Goal: Task Accomplishment & Management: Manage account settings

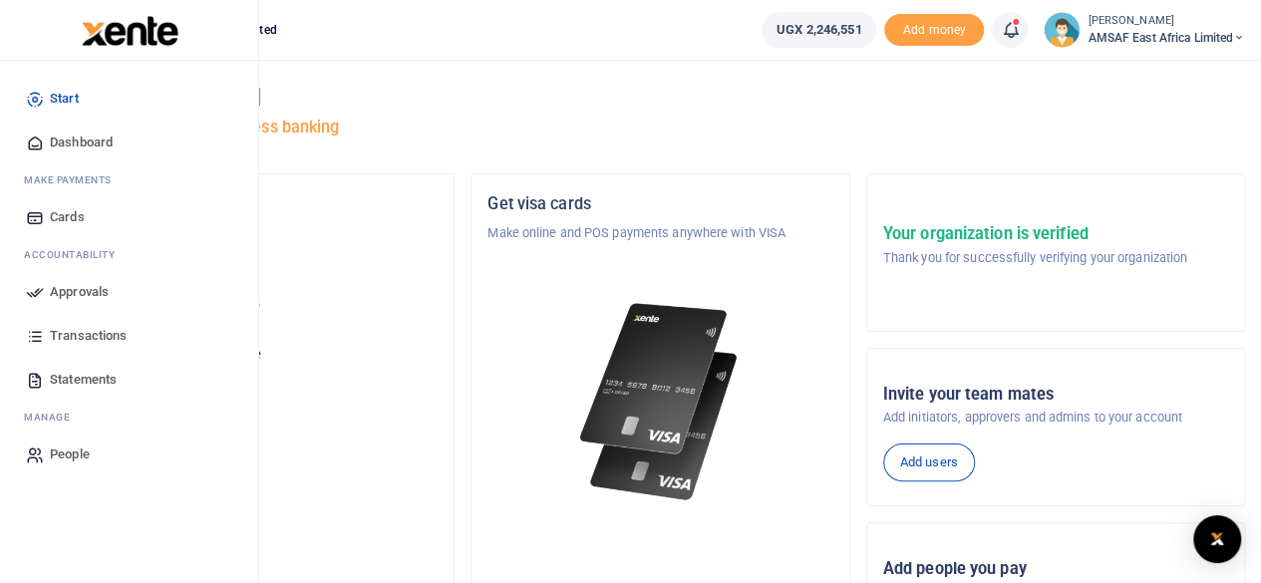
click at [110, 286] on link "Approvals" at bounding box center [129, 292] width 226 height 44
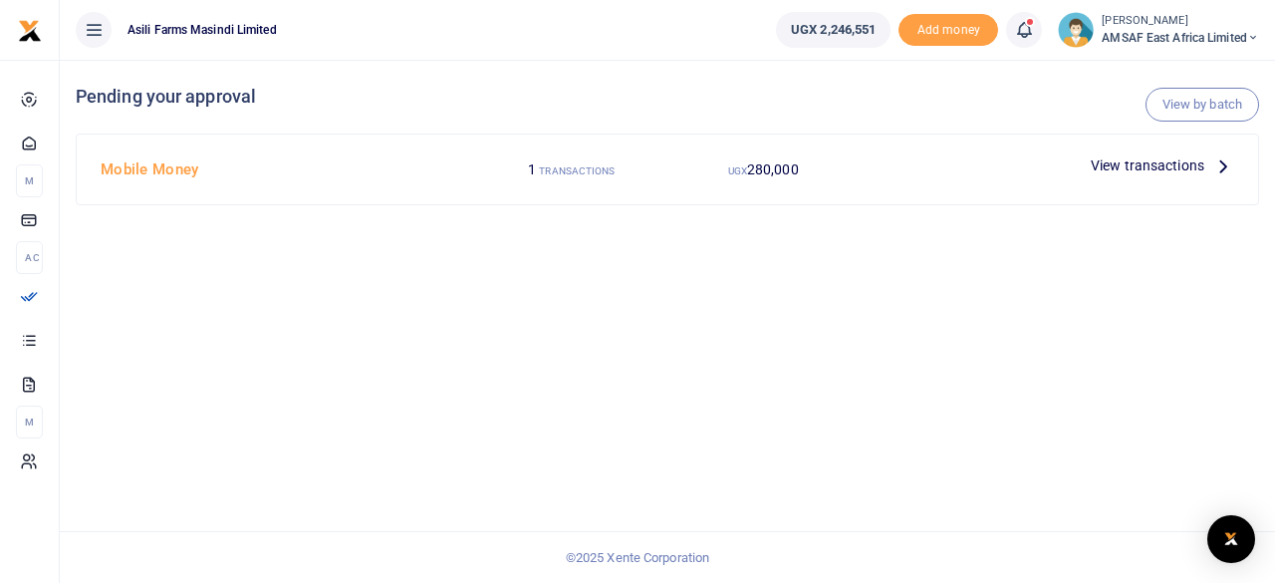
click at [571, 172] on small "TRANSACTIONS" at bounding box center [577, 170] width 76 height 11
click at [1112, 164] on span "View transactions" at bounding box center [1148, 165] width 114 height 22
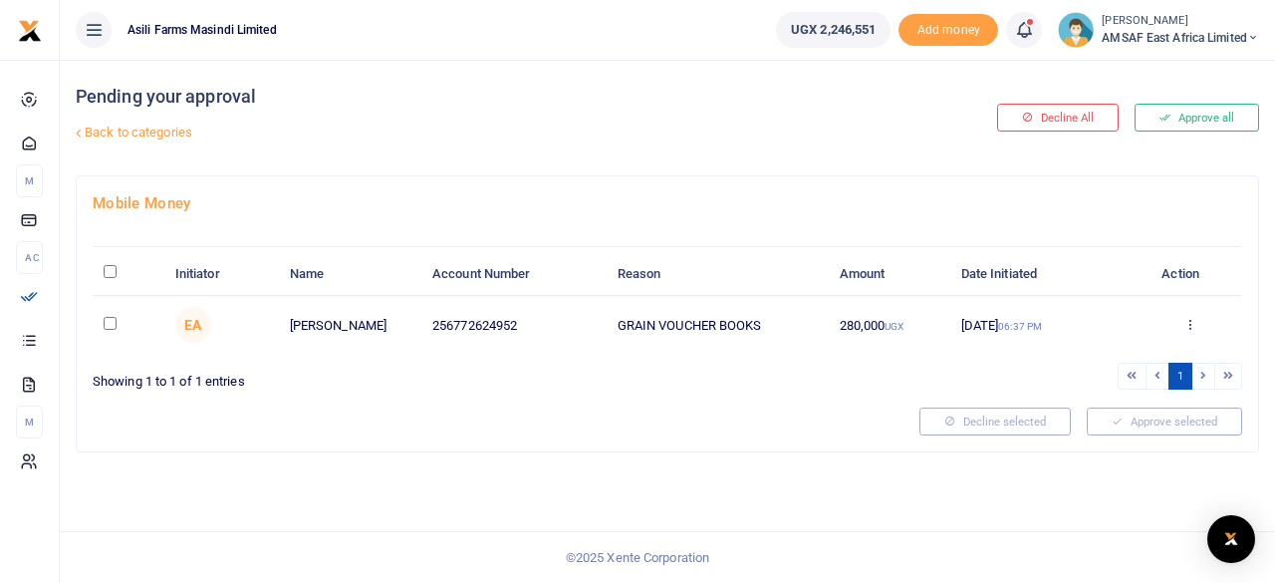
click at [114, 322] on input "checkbox" at bounding box center [110, 323] width 13 height 13
checkbox input "true"
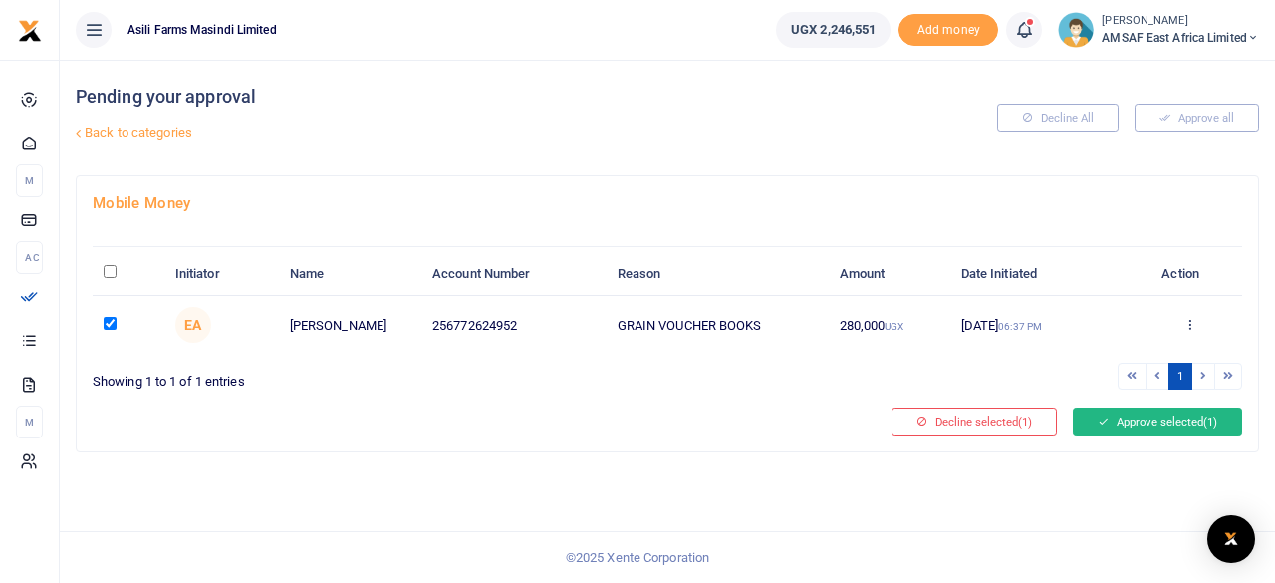
click at [1099, 426] on button "Approve selected (1)" at bounding box center [1157, 422] width 169 height 28
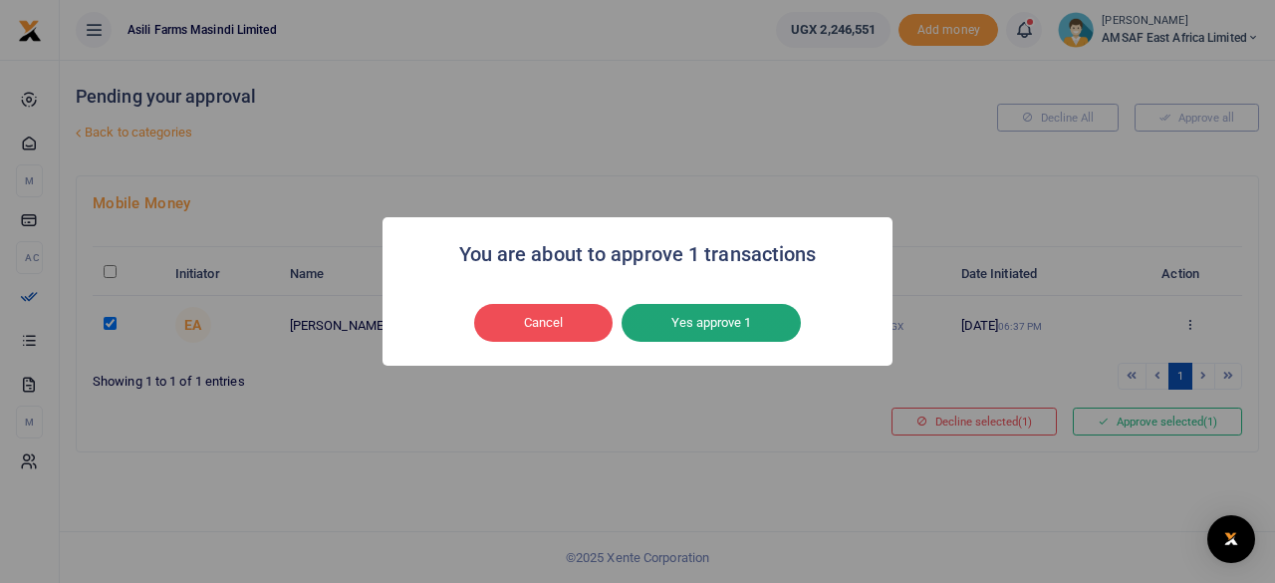
click at [719, 336] on button "Yes approve 1" at bounding box center [711, 323] width 179 height 38
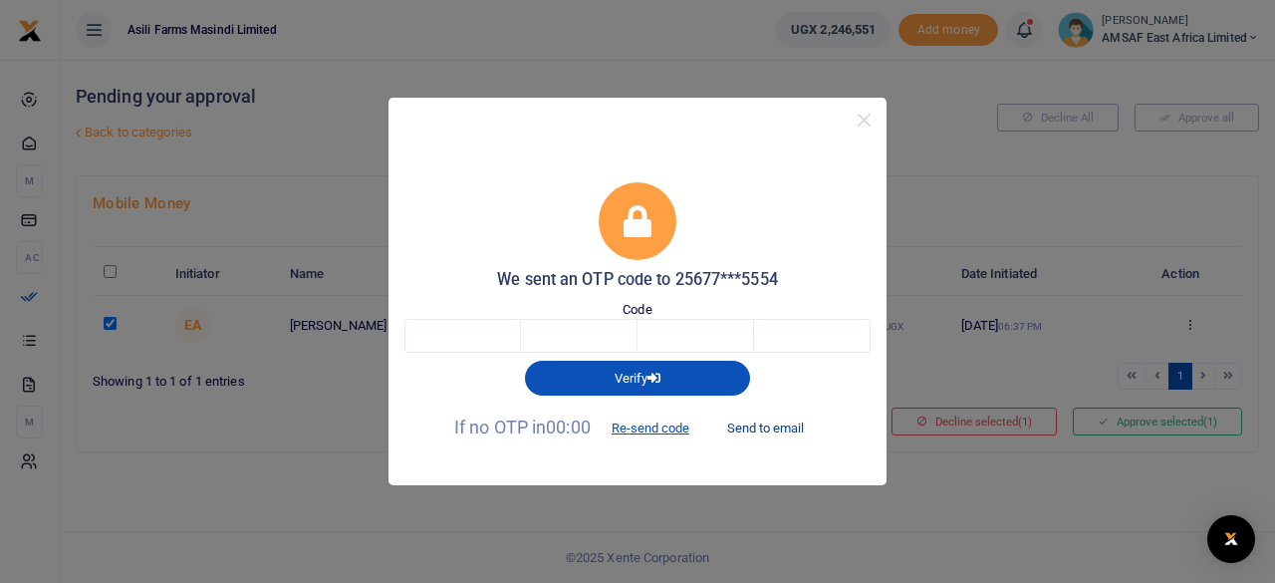
click at [782, 433] on button "Send to email" at bounding box center [765, 429] width 111 height 34
click at [470, 344] on input "text" at bounding box center [463, 336] width 117 height 34
type input "7"
type input "2"
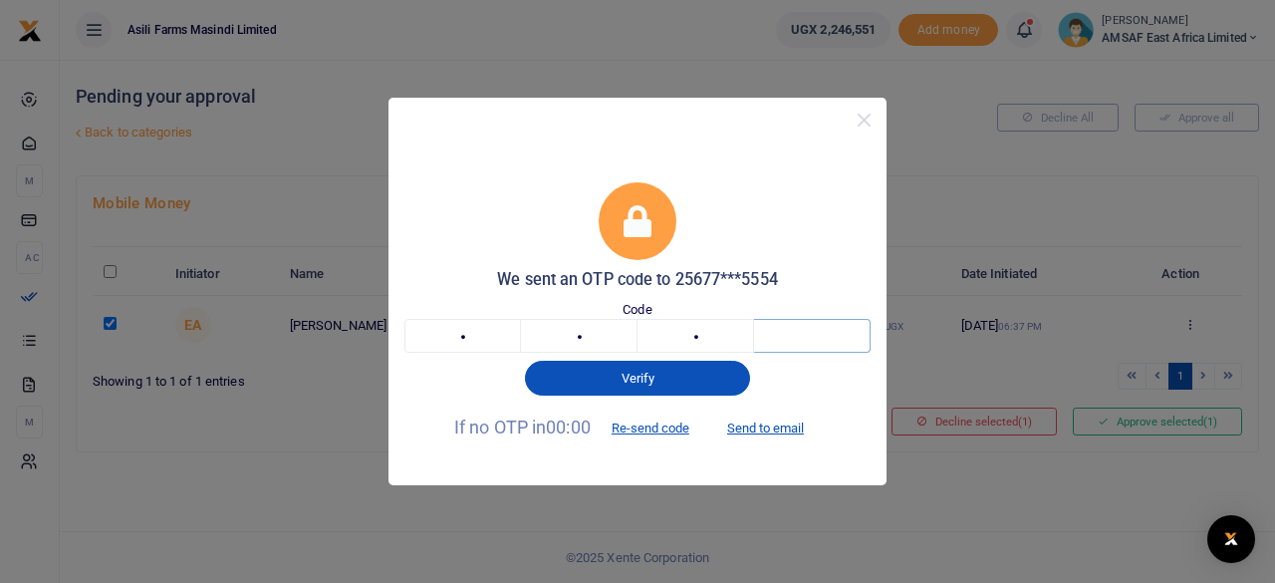
type input "9"
click at [670, 341] on input "text" at bounding box center [696, 336] width 117 height 34
type input "7"
type input "9"
